Goal: Task Accomplishment & Management: Manage account settings

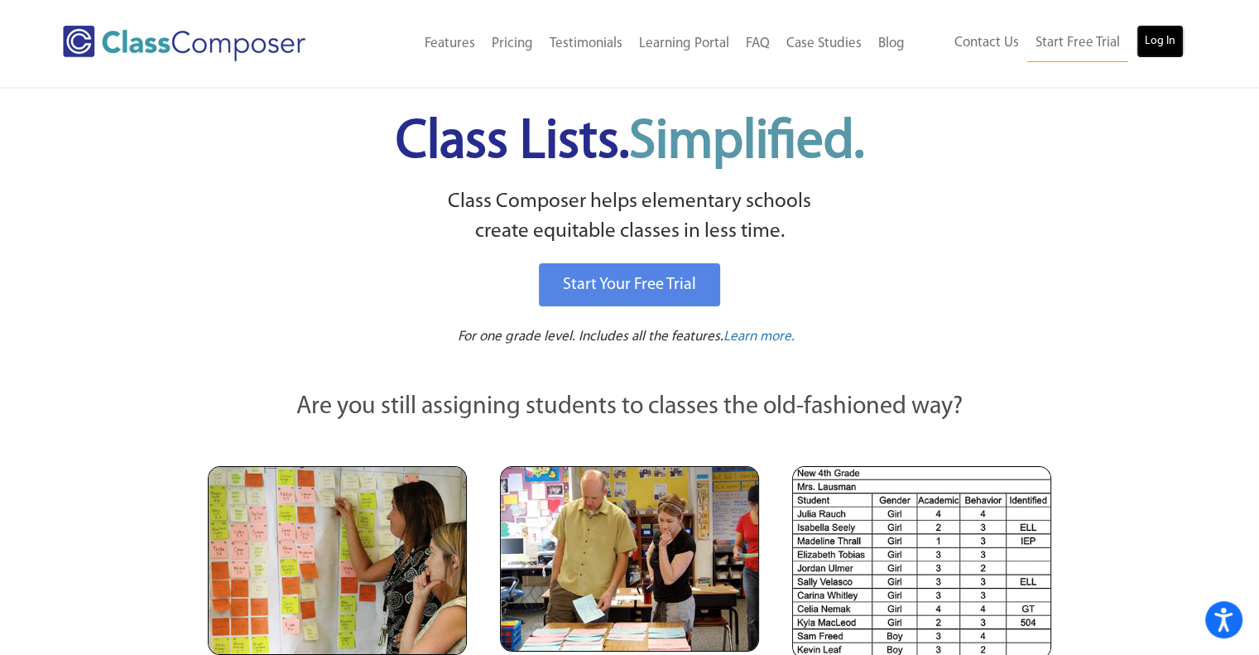
click at [1144, 36] on link "Log In" at bounding box center [1160, 41] width 47 height 33
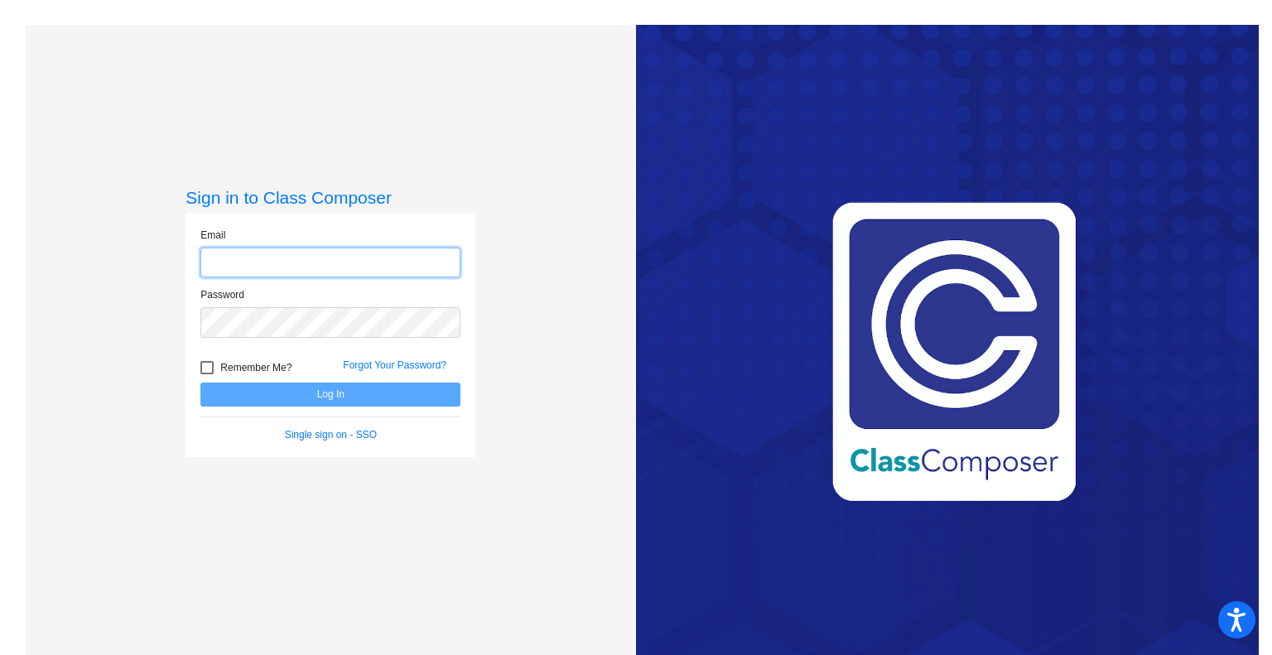
type input "chloe.watts@hesperiausd.org"
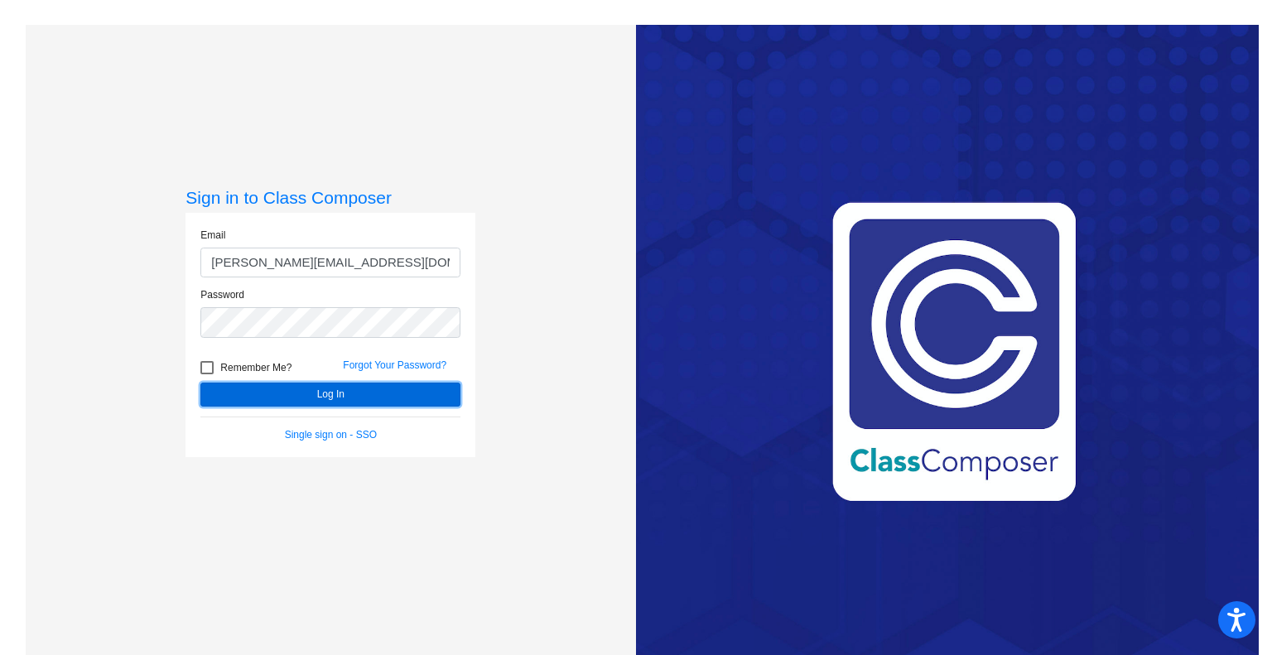
click at [351, 391] on button "Log In" at bounding box center [330, 394] width 260 height 24
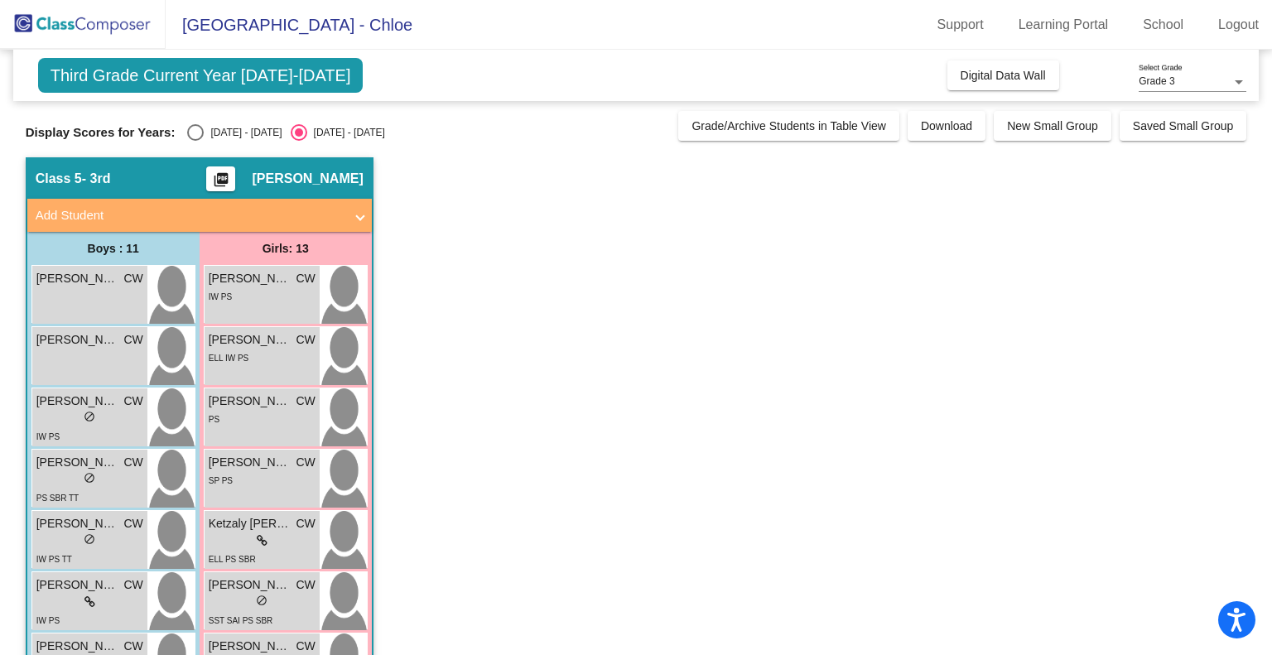
click at [202, 135] on div "Select an option" at bounding box center [195, 132] width 17 height 17
click at [195, 141] on input "2024 - 2025" at bounding box center [195, 141] width 1 height 1
radio input "true"
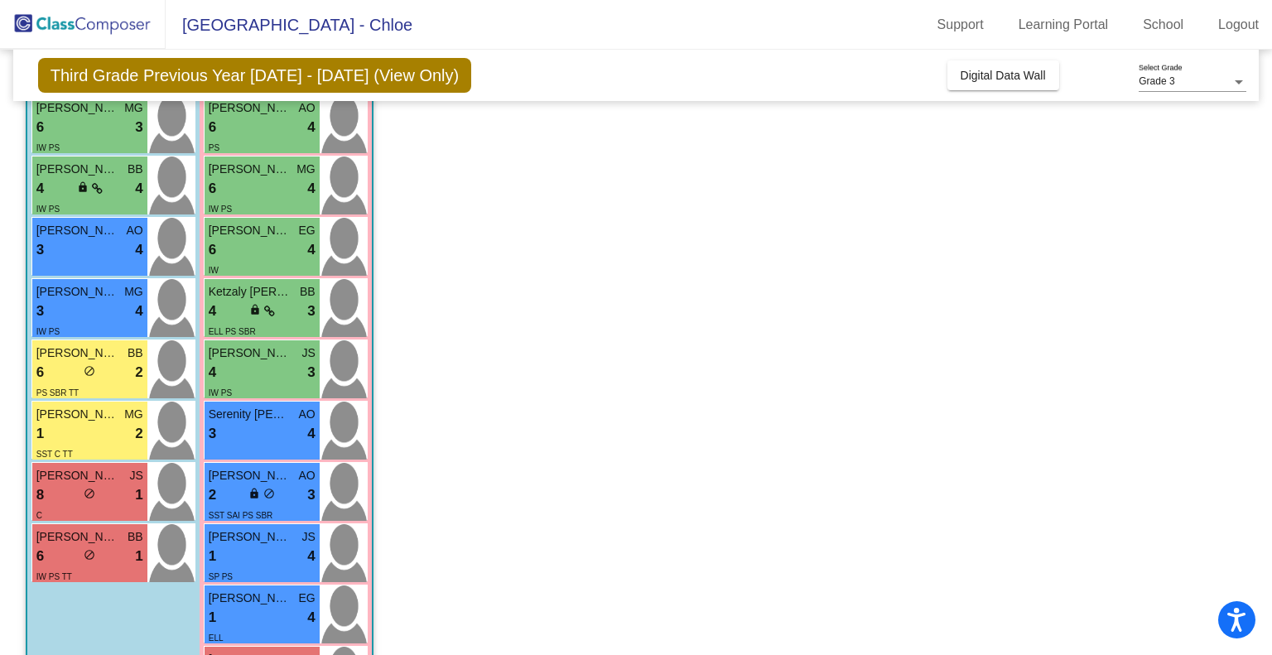
scroll to position [431, 0]
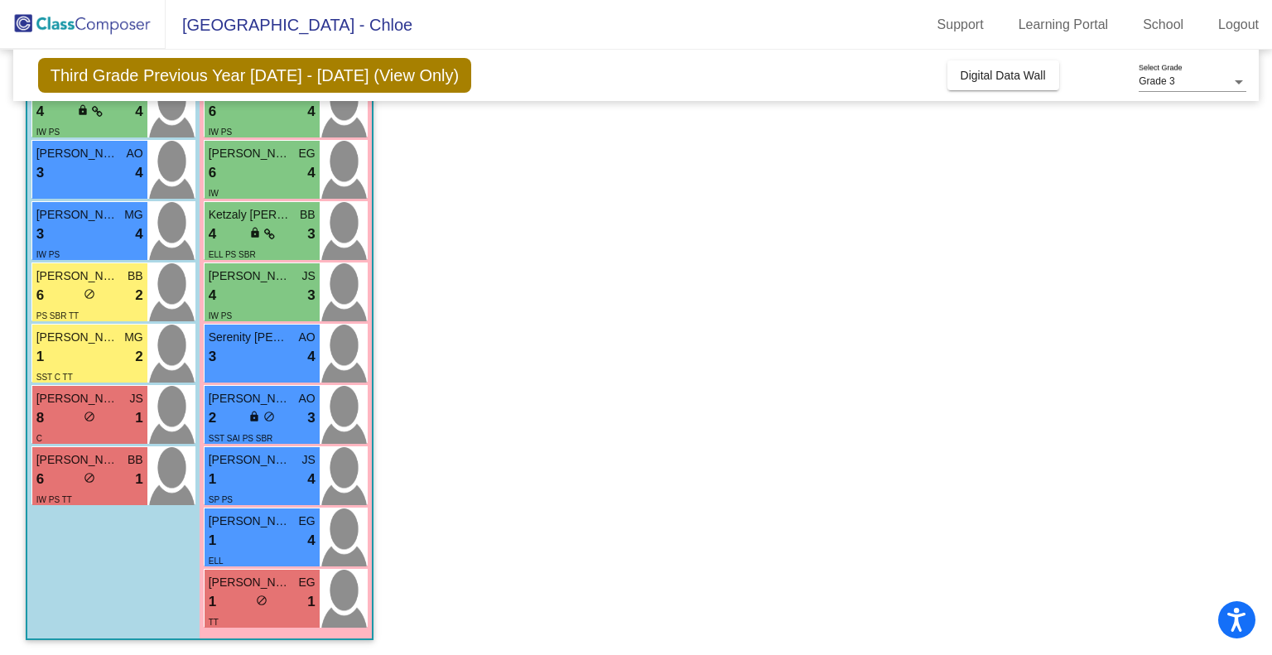
click at [484, 459] on app-classroom "Class 5 - 3rd picture_as_pdf Chloe Watts Add Student First Name Last Name Stude…" at bounding box center [636, 191] width 1221 height 930
click at [279, 541] on div "1 lock do_not_disturb_alt 4" at bounding box center [262, 541] width 107 height 22
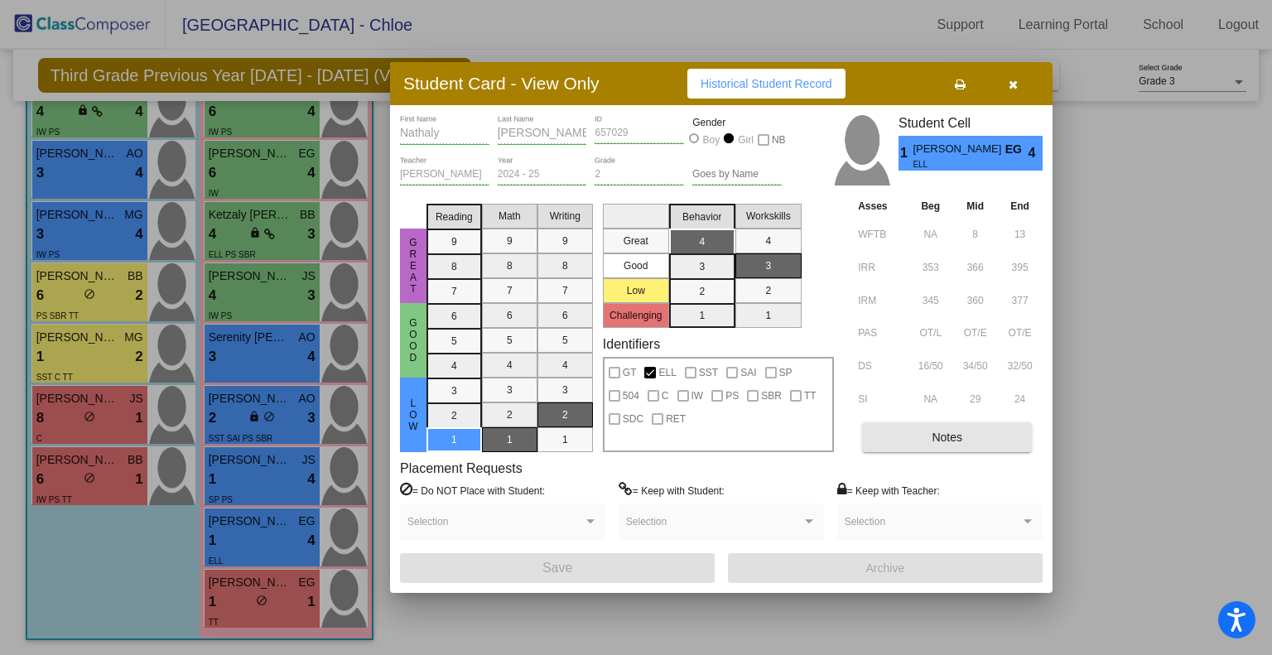
click at [951, 431] on span "Notes" at bounding box center [946, 436] width 31 height 13
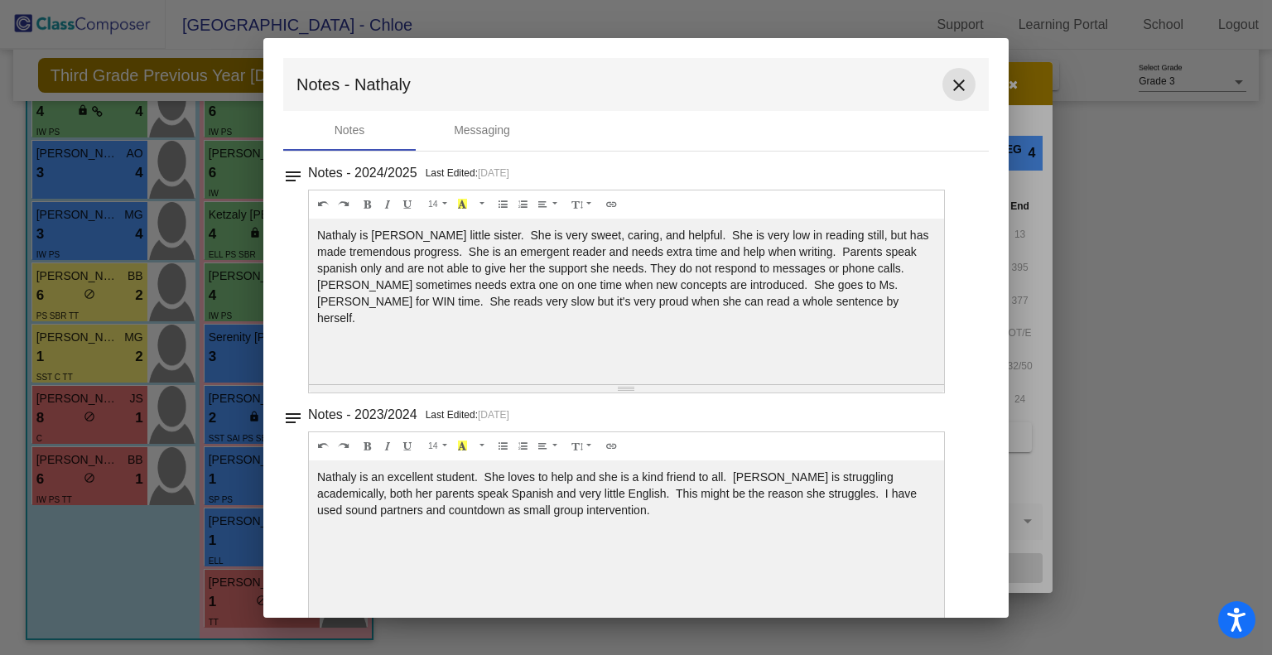
click at [954, 84] on mat-icon "close" at bounding box center [959, 85] width 20 height 20
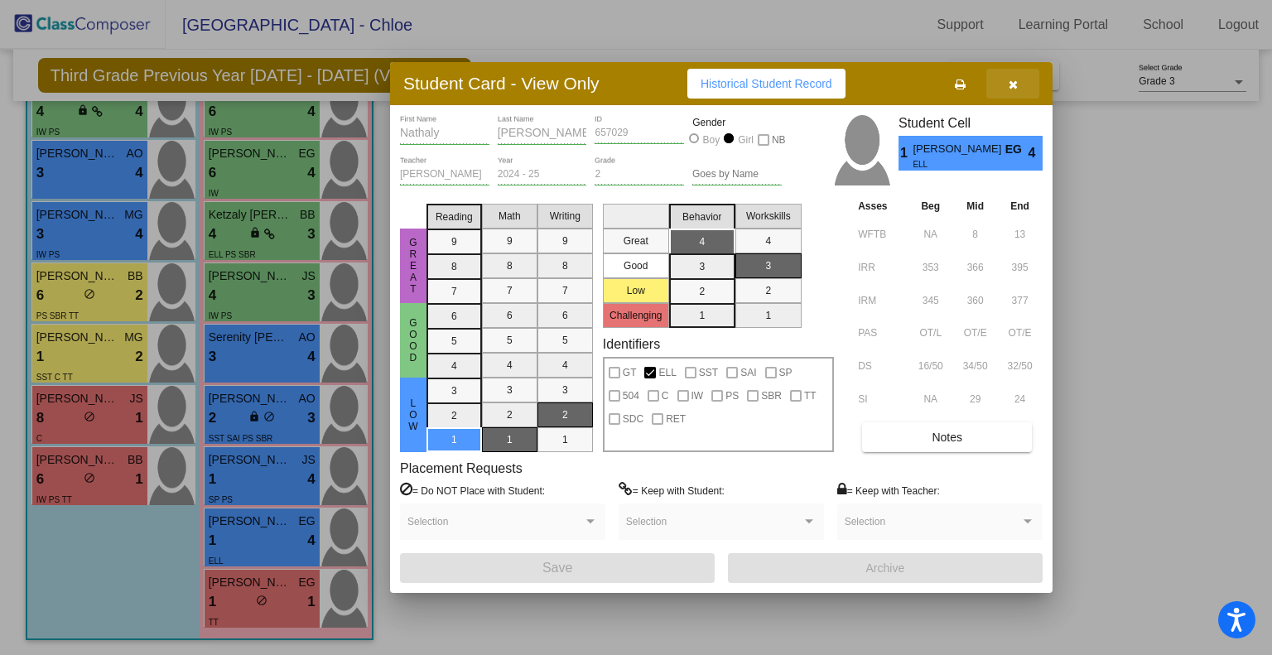
click at [1008, 84] on icon "button" at bounding box center [1012, 85] width 9 height 12
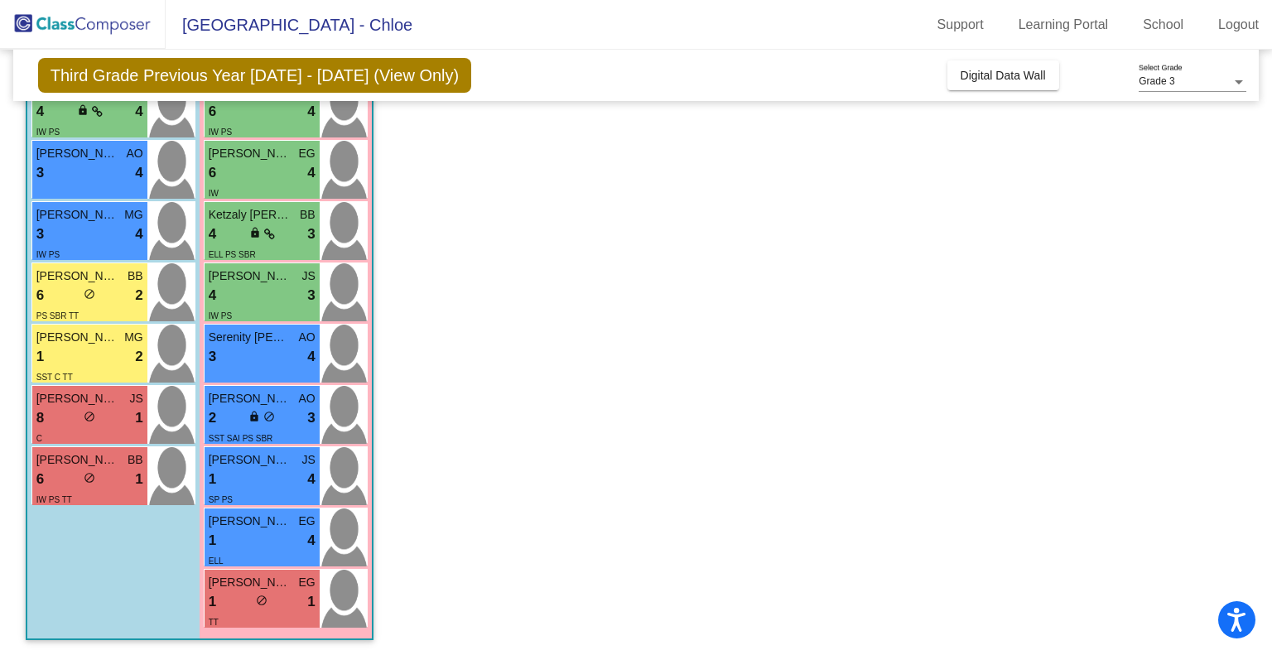
click at [723, 285] on app-classroom "Class 5 - 3rd picture_as_pdf Chloe Watts Add Student First Name Last Name Stude…" at bounding box center [636, 191] width 1221 height 930
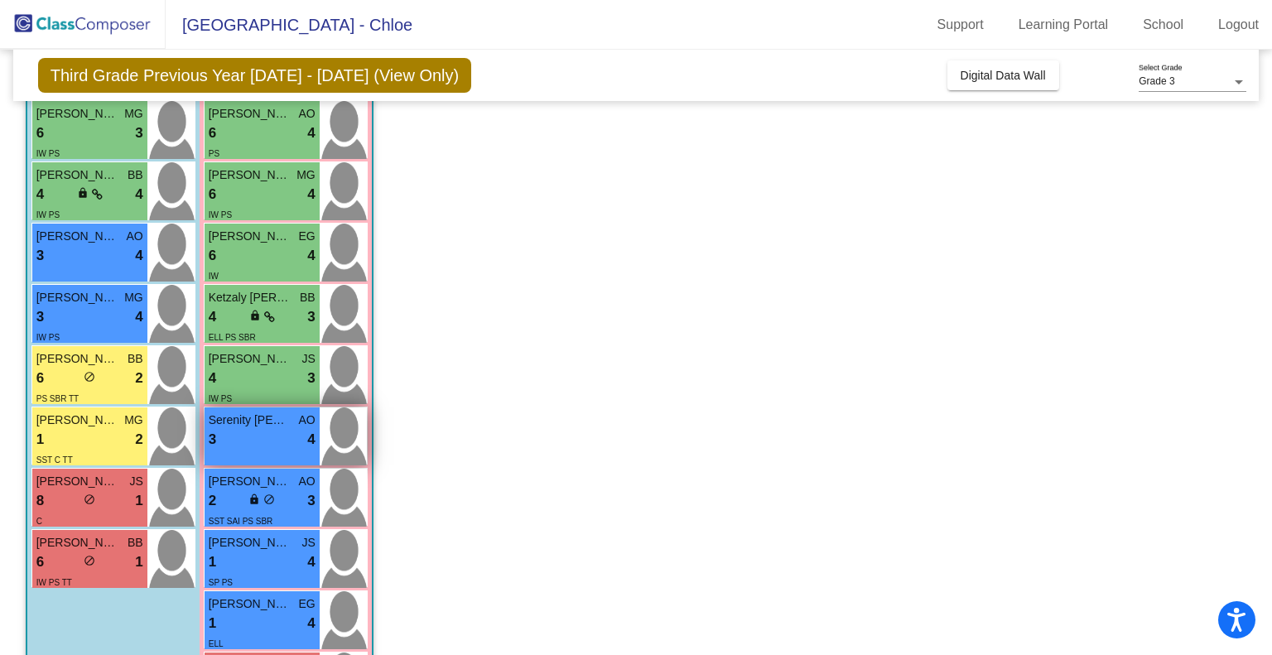
scroll to position [344, 0]
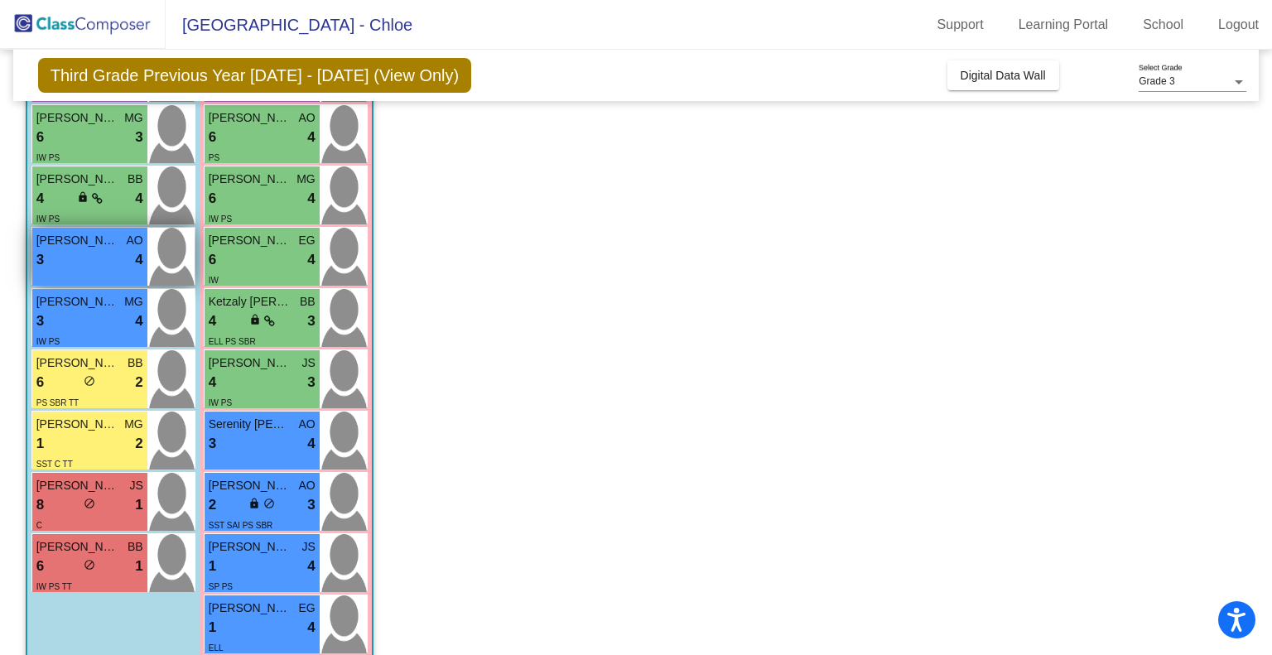
click at [60, 229] on div "Damian Barraza AO 3 lock do_not_disturb_alt 4" at bounding box center [89, 257] width 115 height 58
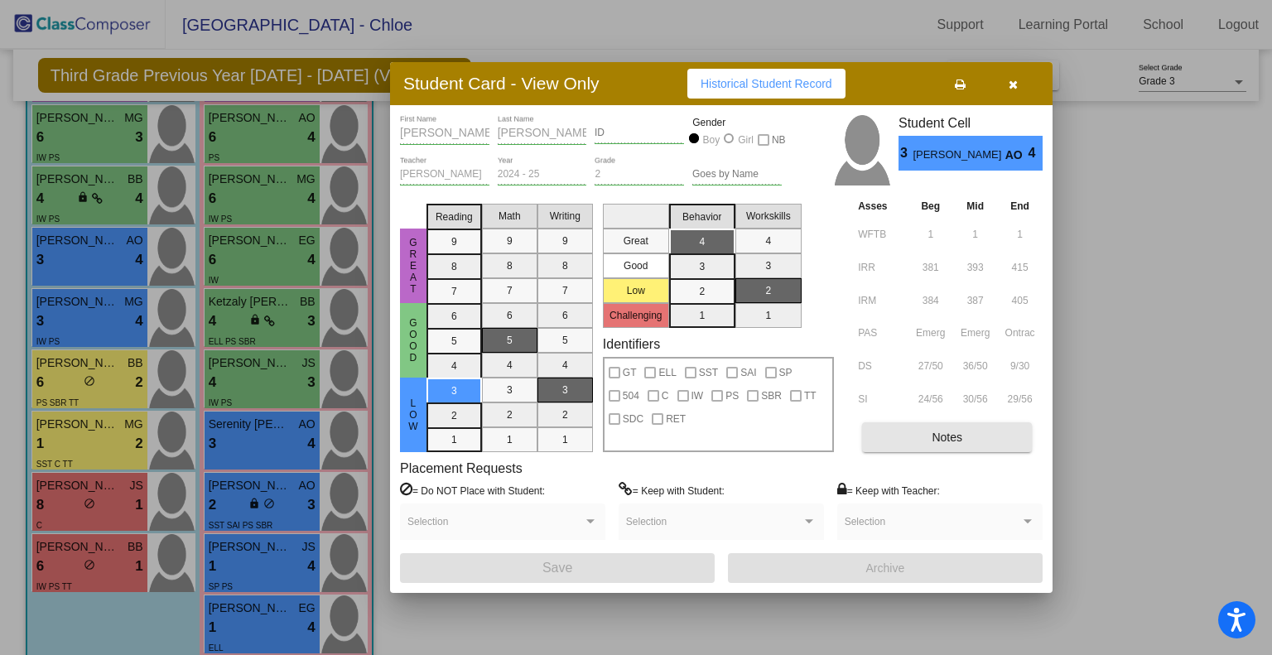
click at [914, 434] on button "Notes" at bounding box center [947, 437] width 170 height 30
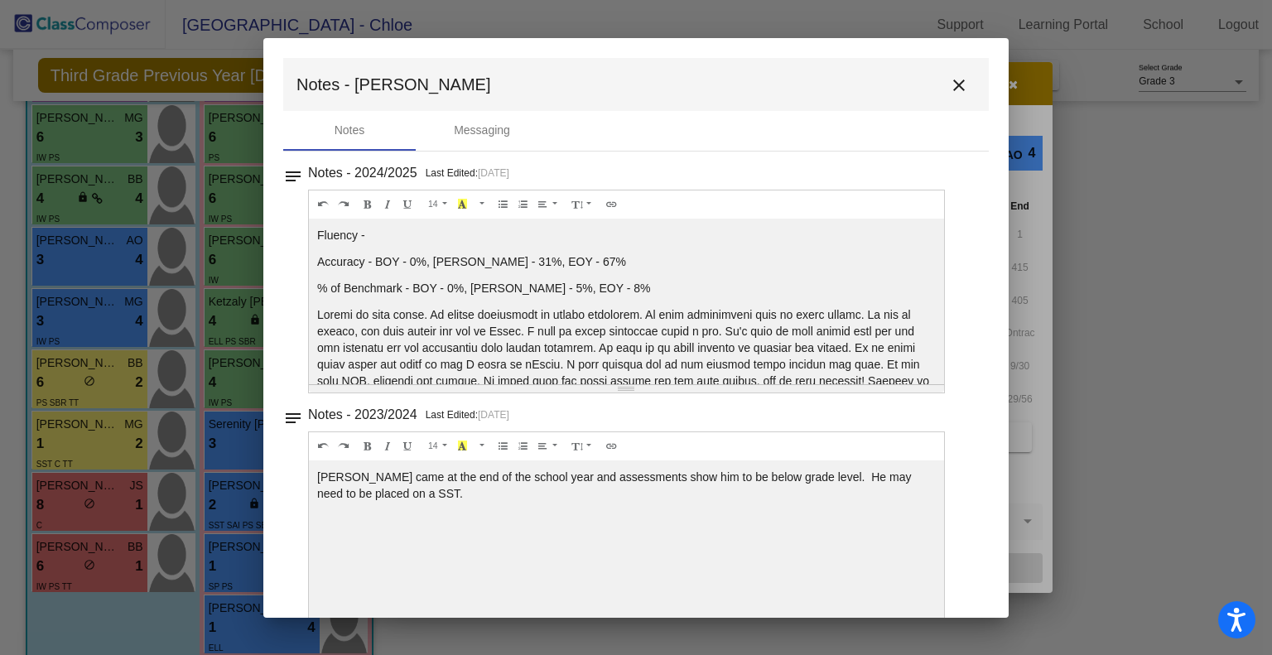
scroll to position [0, 0]
click at [950, 84] on mat-icon "close" at bounding box center [959, 85] width 20 height 20
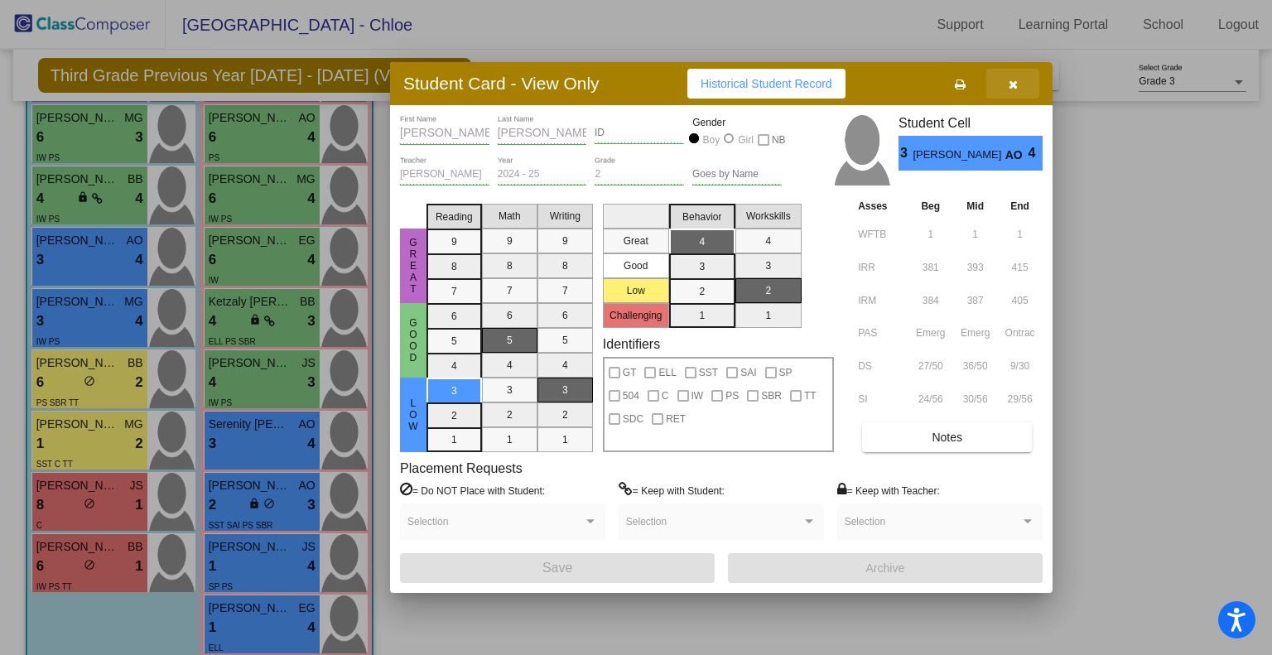
click at [1020, 79] on button "button" at bounding box center [1012, 84] width 53 height 30
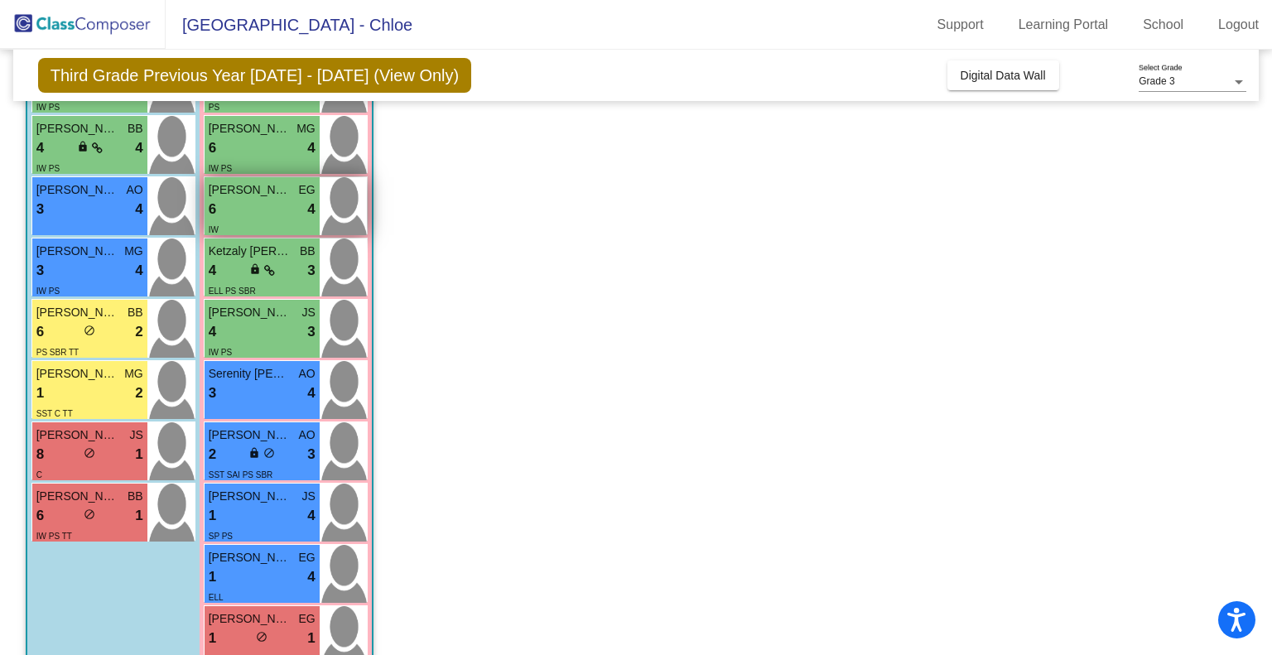
scroll to position [396, 0]
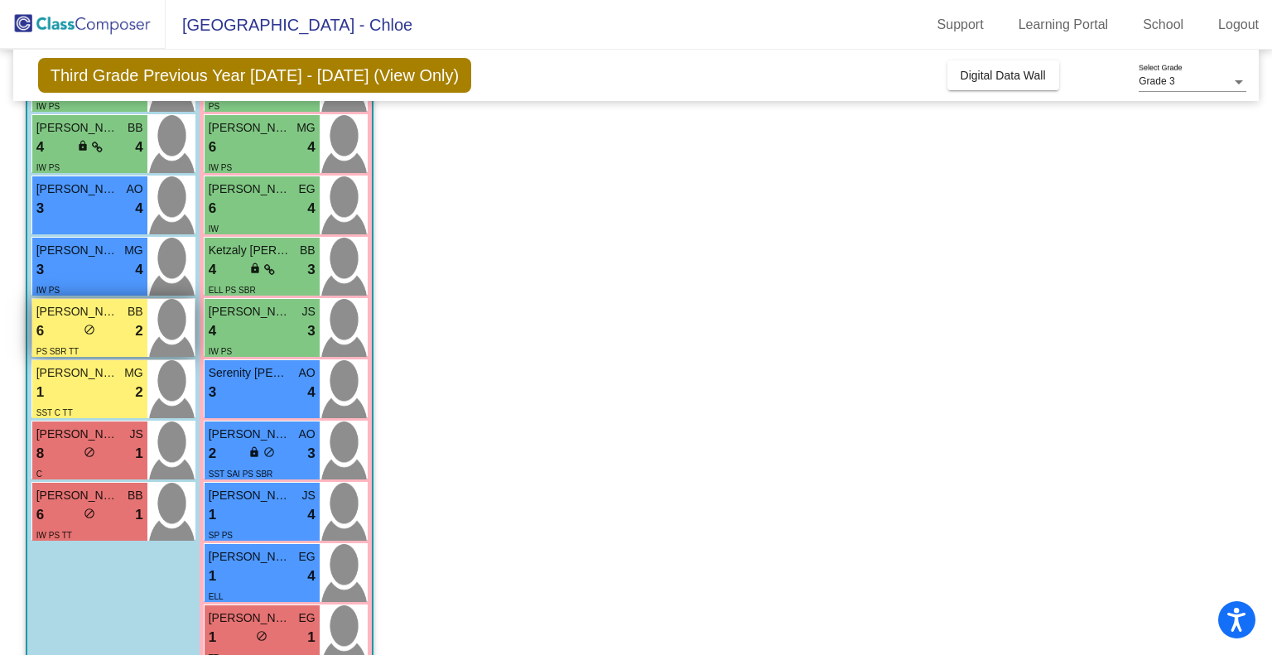
click at [55, 329] on div "6 lock do_not_disturb_alt 2" at bounding box center [89, 331] width 107 height 22
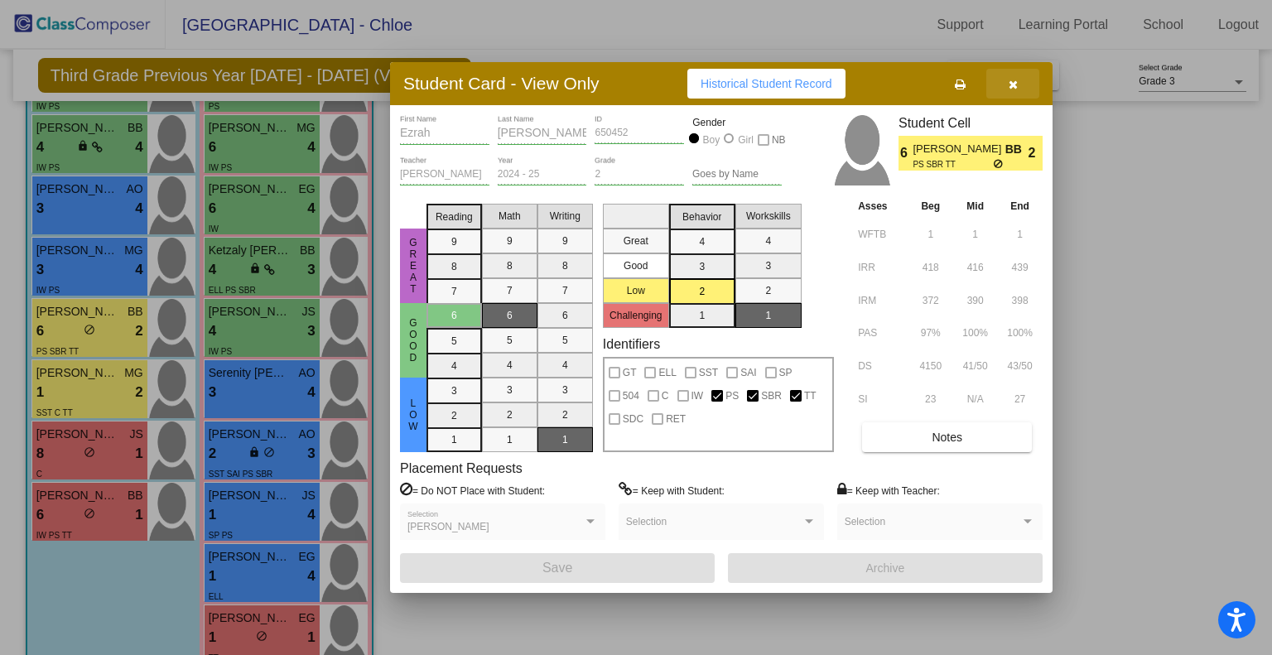
click at [1013, 84] on icon "button" at bounding box center [1012, 85] width 9 height 12
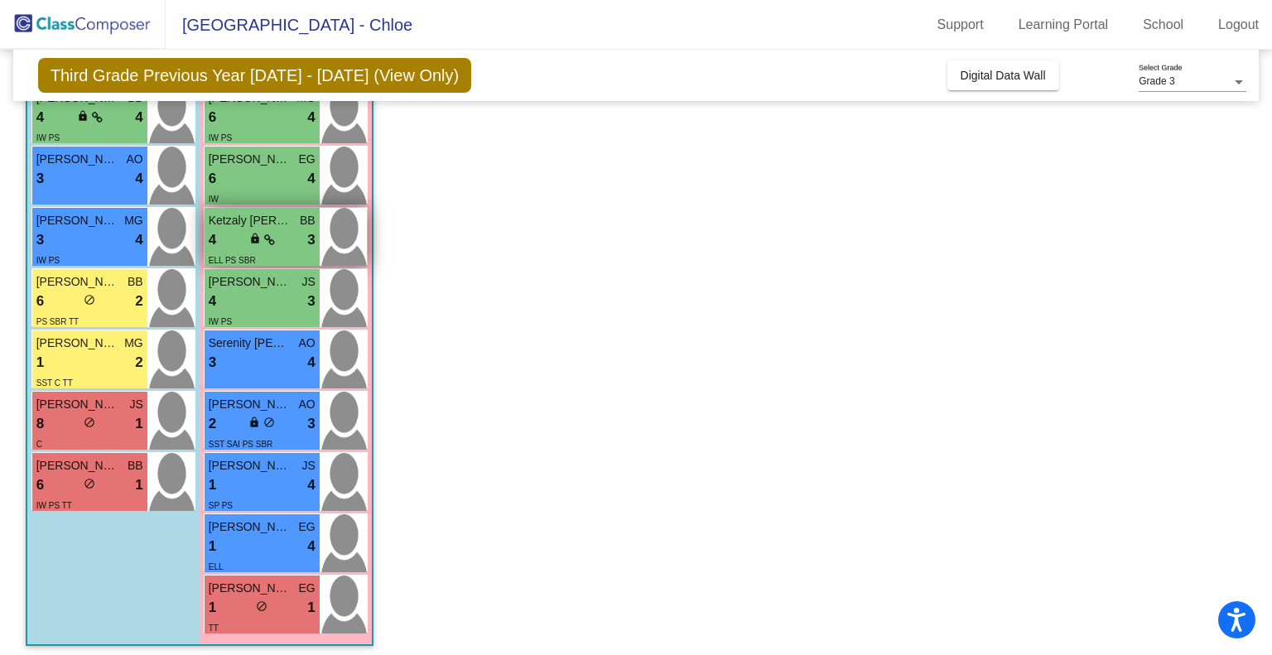
scroll to position [431, 0]
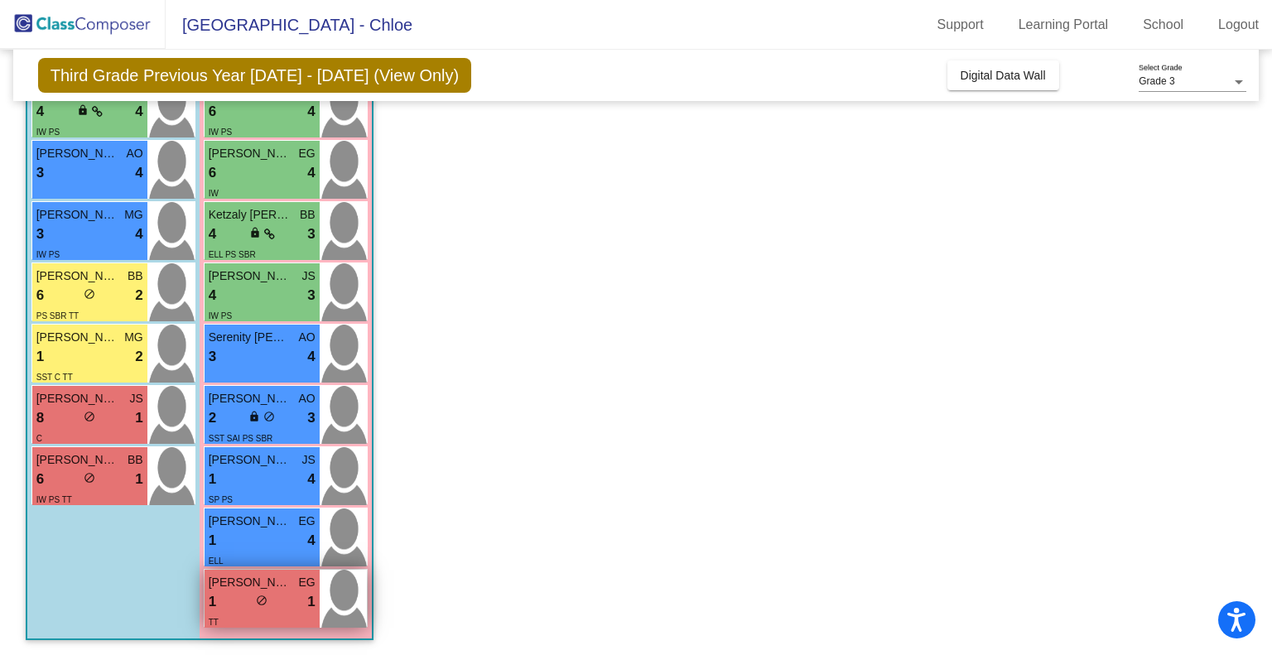
click at [224, 582] on span "Tatyona Williams" at bounding box center [250, 582] width 83 height 17
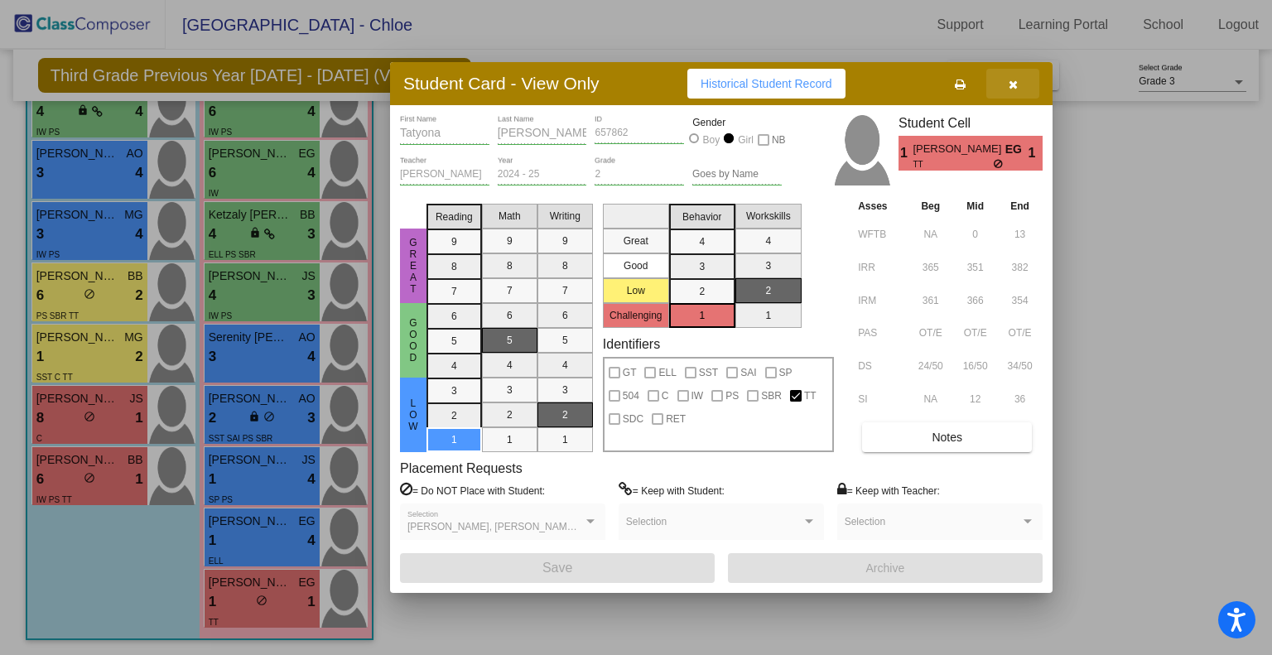
click at [1012, 94] on button "button" at bounding box center [1012, 84] width 53 height 30
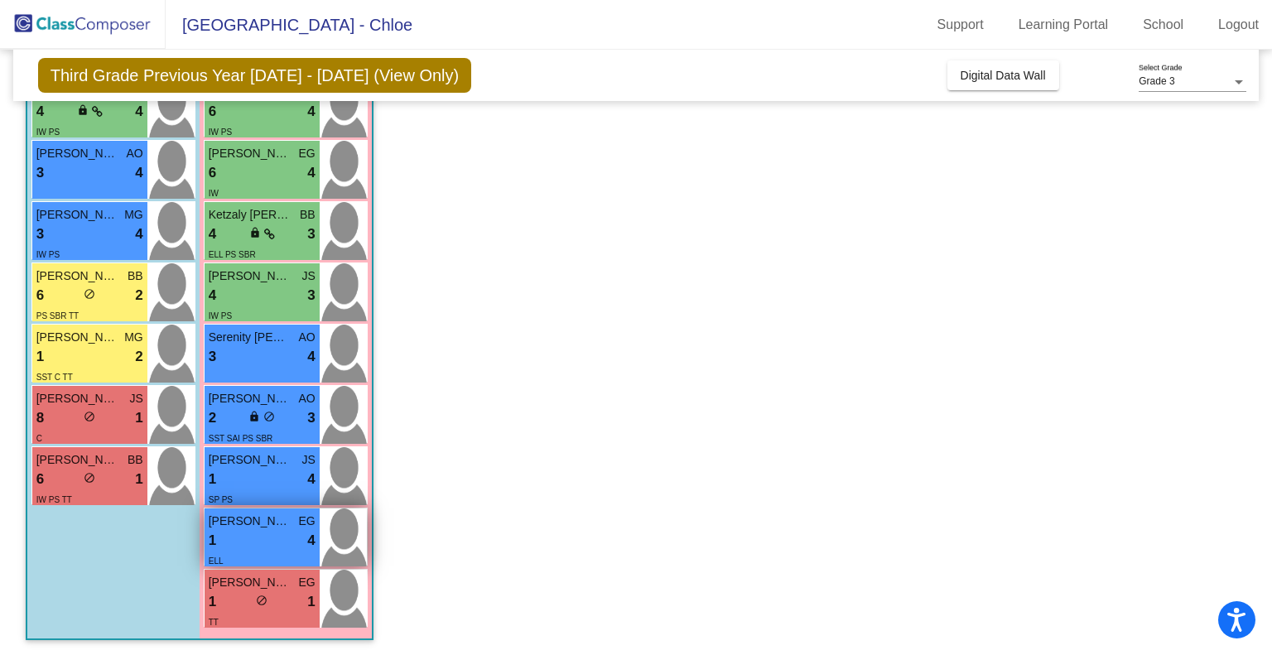
click at [276, 526] on span "Nathaly Medoza Lara" at bounding box center [250, 520] width 83 height 17
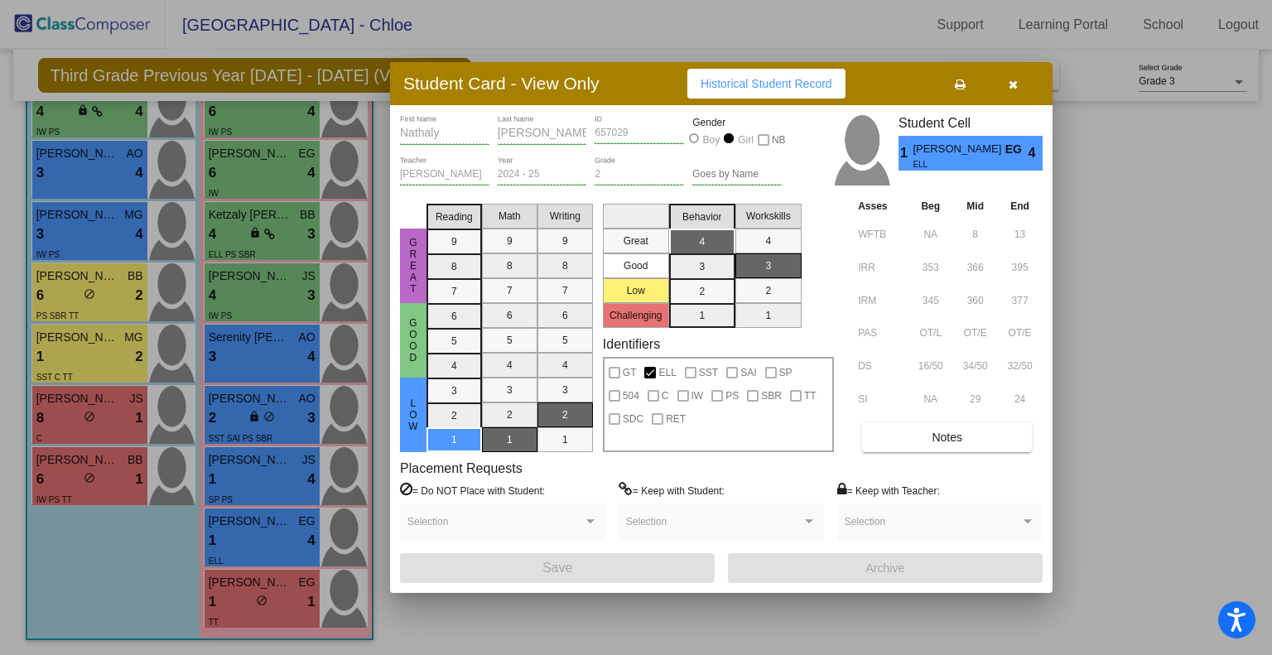
click at [1016, 79] on icon "button" at bounding box center [1012, 85] width 9 height 12
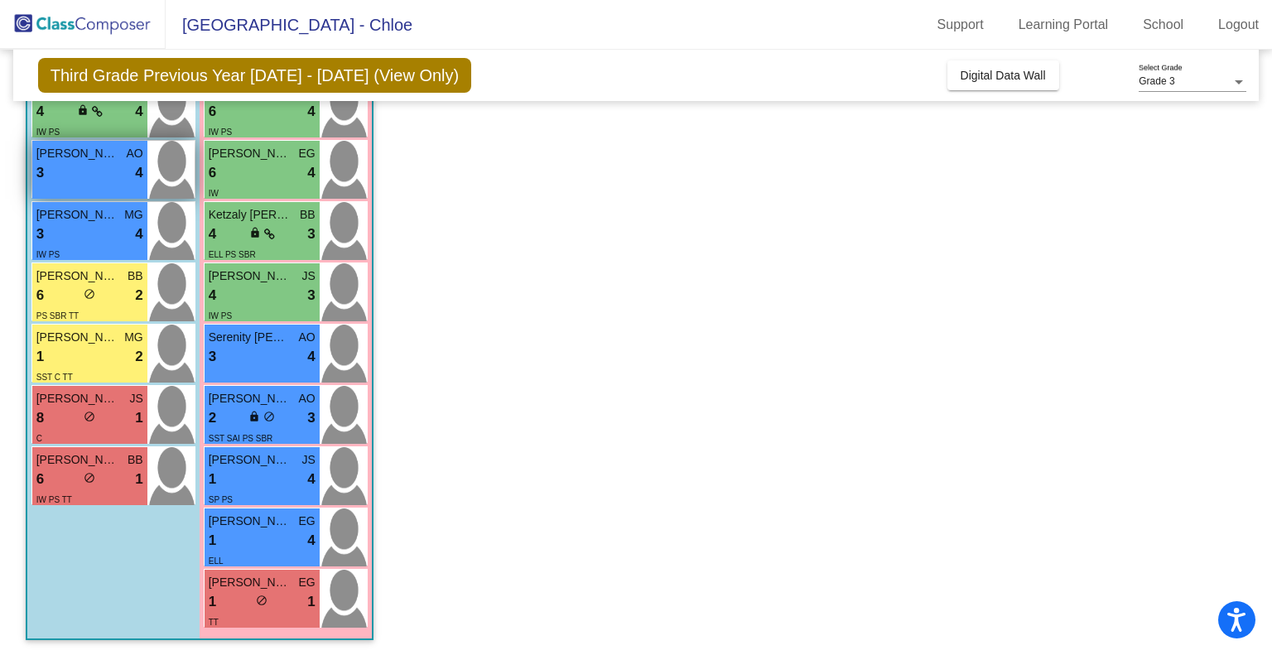
click at [89, 175] on div "3 lock do_not_disturb_alt 4" at bounding box center [89, 173] width 107 height 22
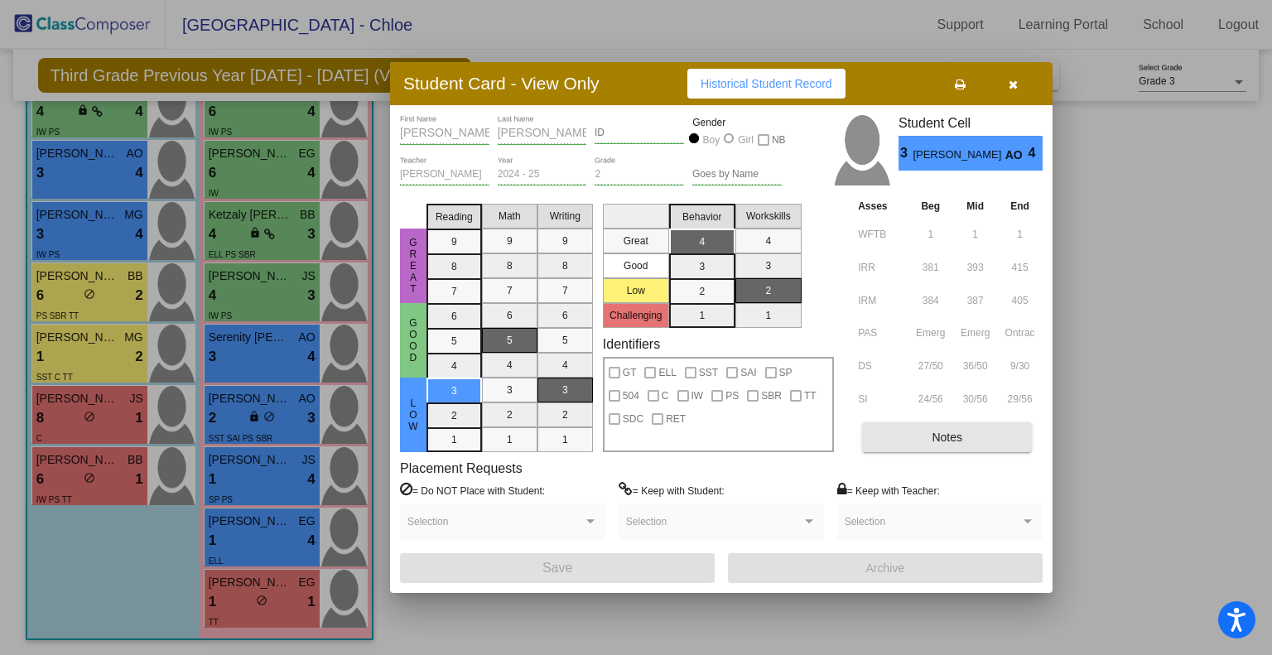
click at [888, 450] on button "Notes" at bounding box center [947, 437] width 170 height 30
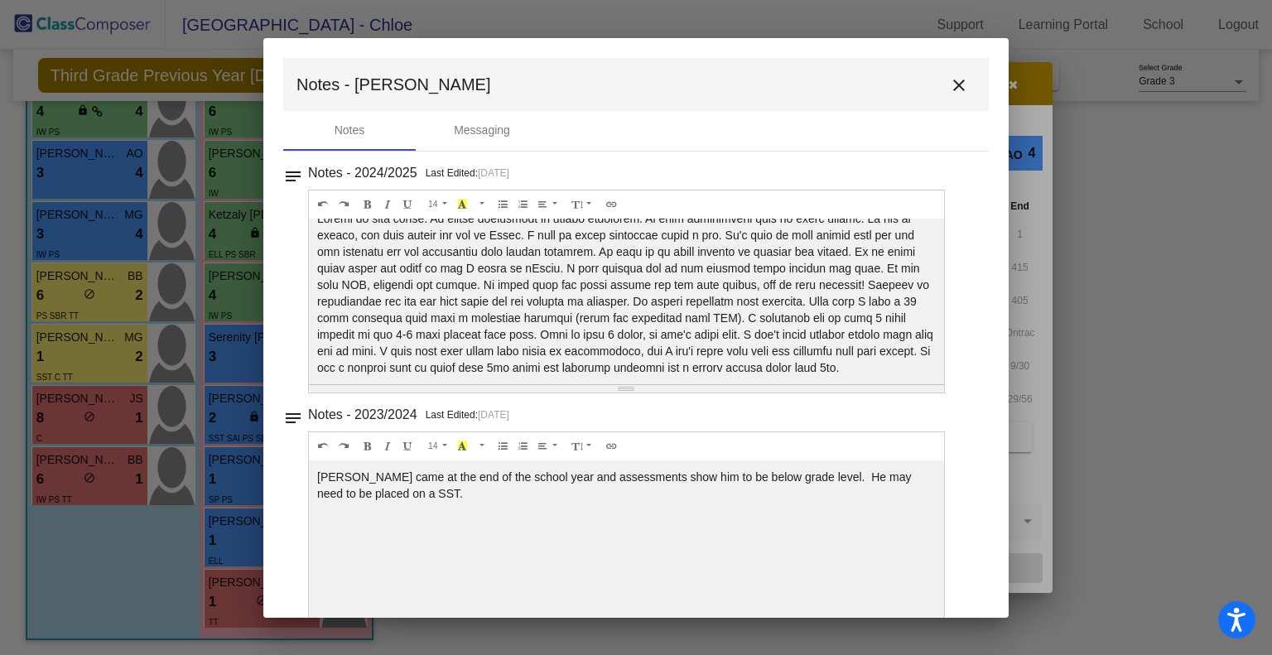
scroll to position [106, 0]
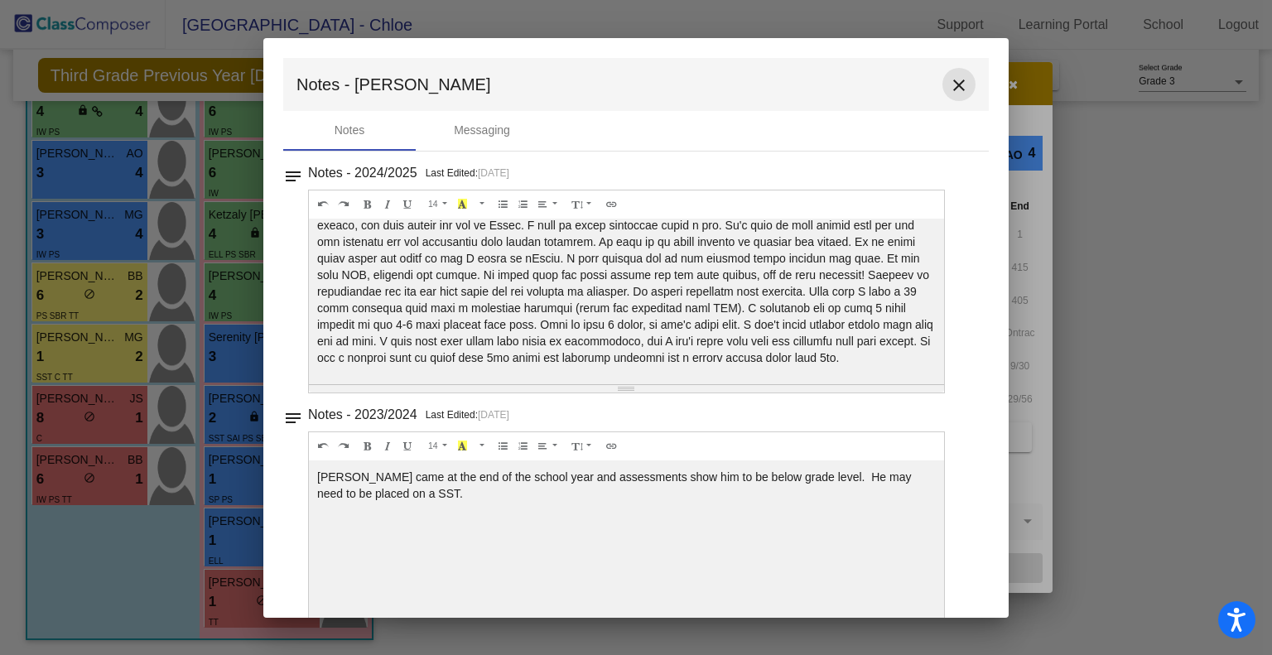
click at [954, 76] on mat-icon "close" at bounding box center [959, 85] width 20 height 20
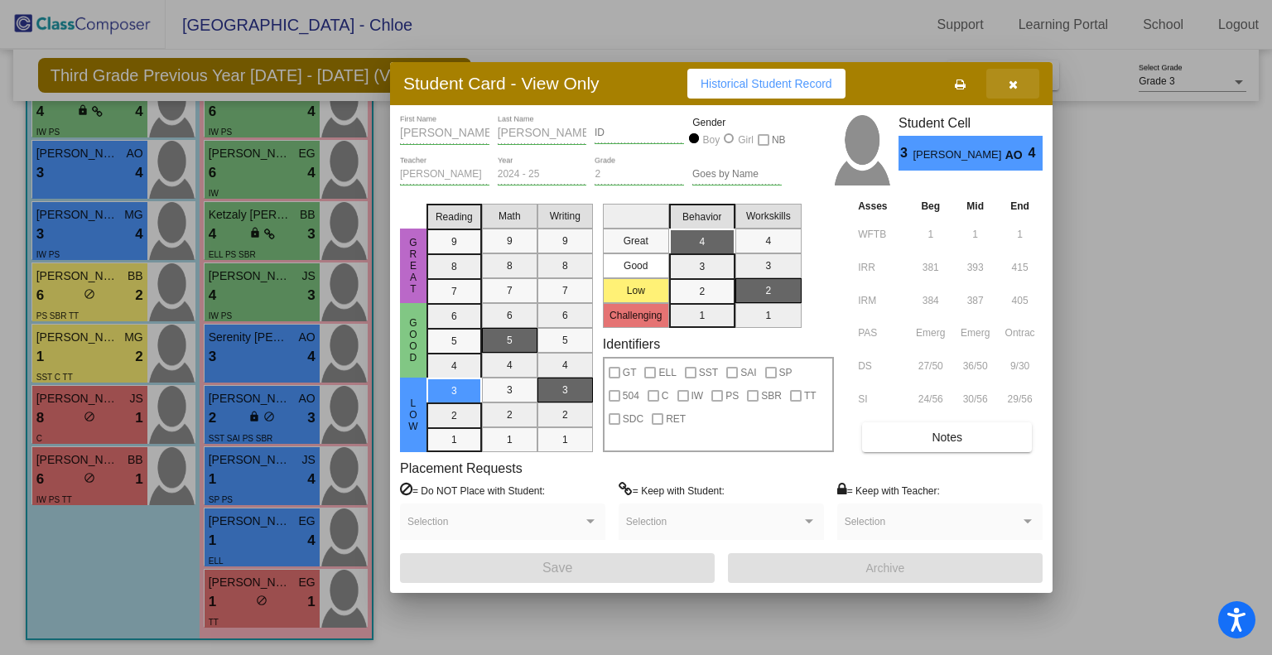
click at [1010, 79] on icon "button" at bounding box center [1012, 85] width 9 height 12
